Goal: Task Accomplishment & Management: Manage account settings

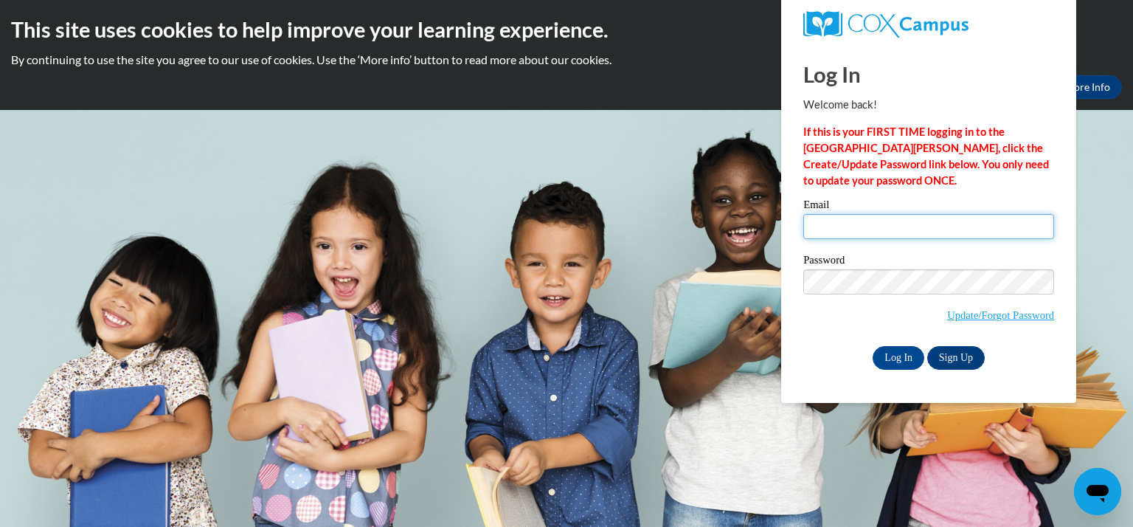
click at [915, 229] on input "Email" at bounding box center [928, 226] width 251 height 25
type input "[EMAIL_ADDRESS][DOMAIN_NAME]"
click at [907, 367] on input "Log In" at bounding box center [899, 358] width 52 height 24
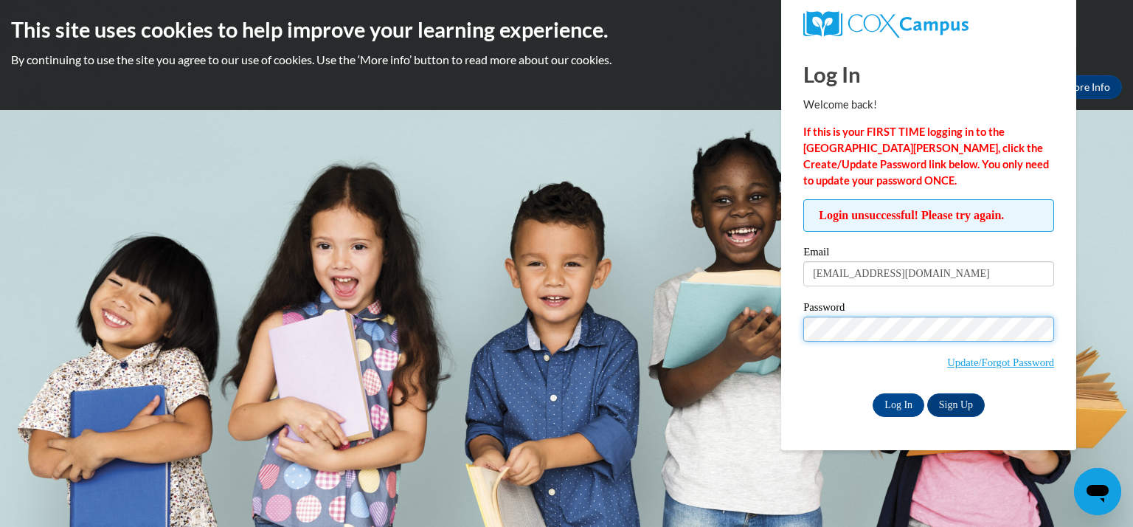
click at [873, 393] on input "Log In" at bounding box center [899, 405] width 52 height 24
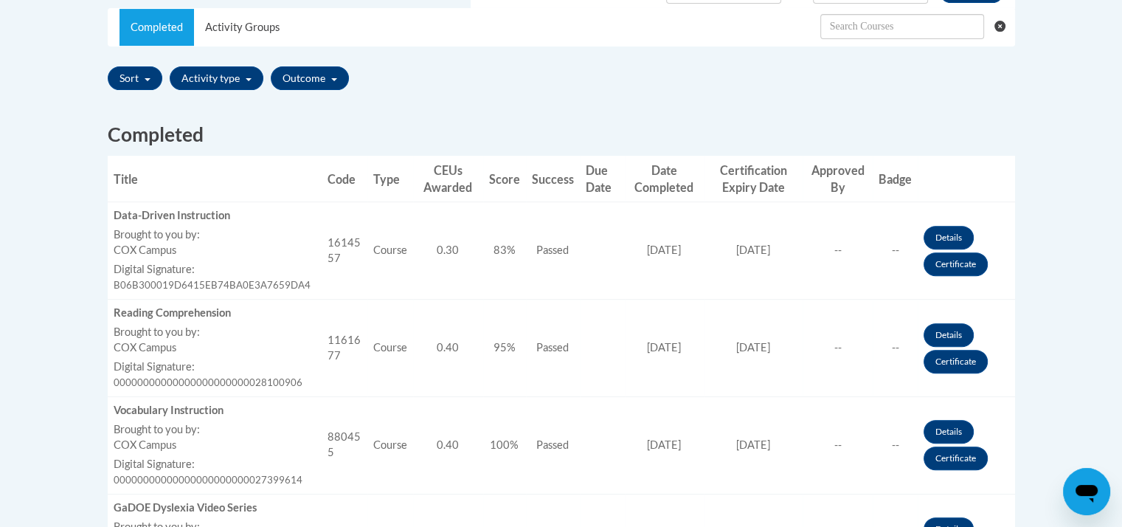
scroll to position [499, 0]
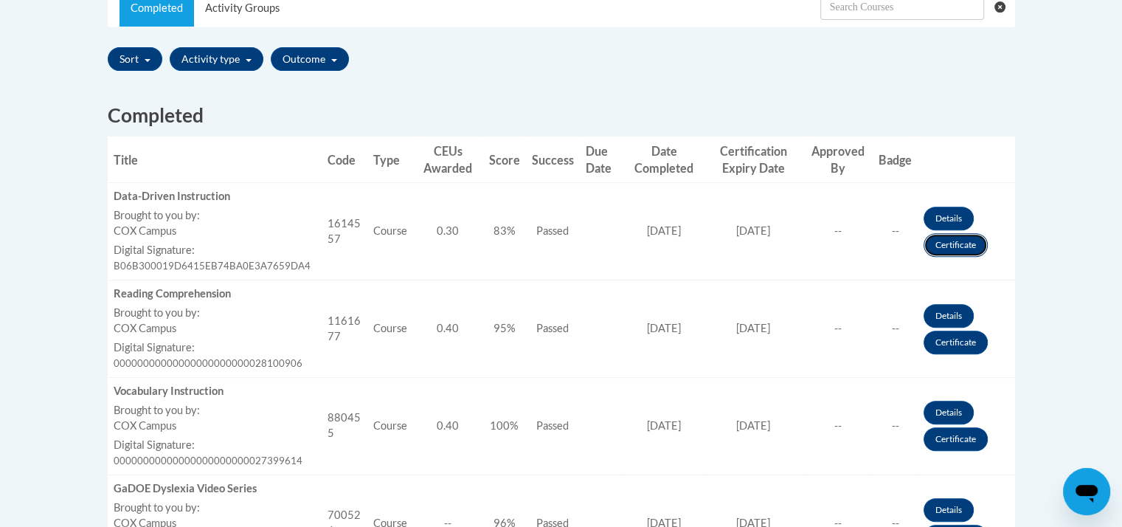
click at [955, 247] on link "Certificate" at bounding box center [955, 245] width 64 height 24
